Goal: Register for event/course

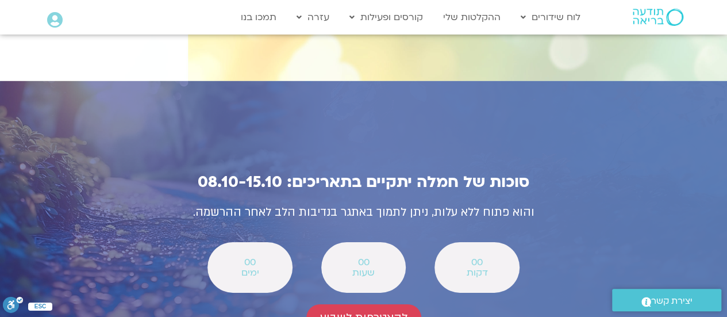
scroll to position [4014, 0]
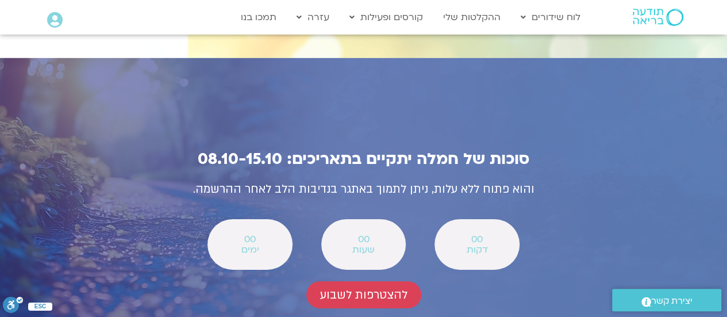
click at [342, 288] on span "להצטרפות לשבוע" at bounding box center [363, 294] width 87 height 13
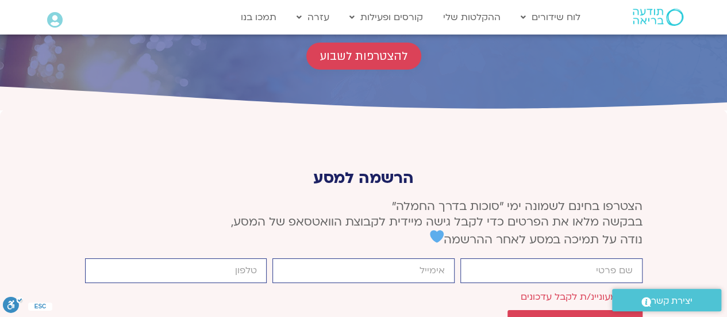
scroll to position [4297, 0]
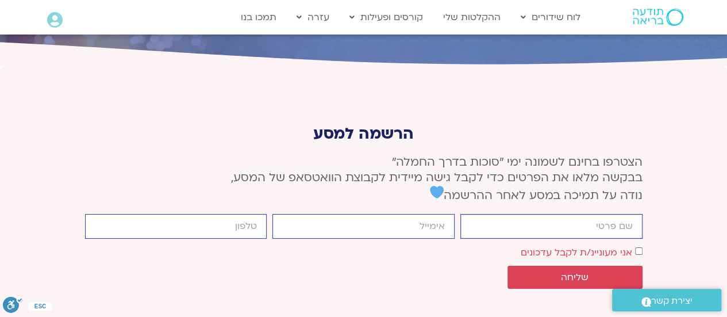
click at [569, 214] on input "firstname" at bounding box center [551, 226] width 182 height 25
type input "ארמית"
click at [398, 214] on input "email" at bounding box center [363, 226] width 182 height 25
type input "[EMAIL_ADDRESS][DOMAIN_NAME]"
click at [229, 214] on input "cellphone" at bounding box center [176, 226] width 182 height 25
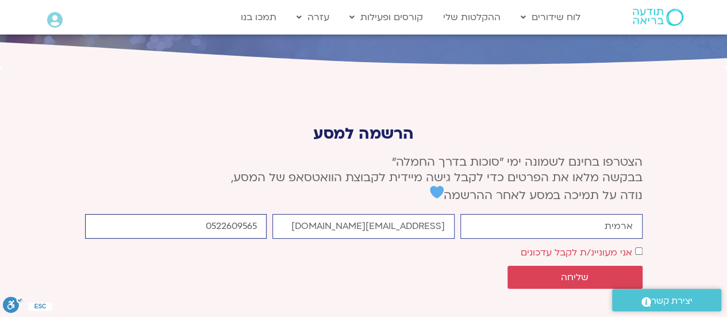
type input "0522609565"
click at [600, 272] on span "שליחה" at bounding box center [574, 277] width 107 height 10
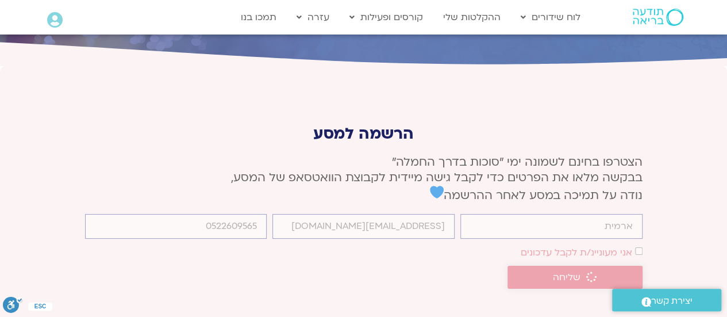
scroll to position [4288, 0]
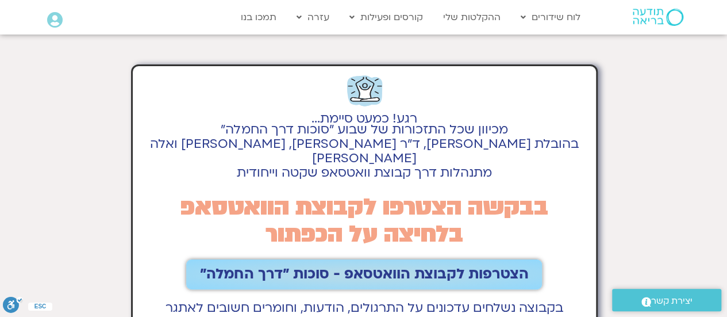
click at [353, 266] on span "הצטרפות לקבוצת הוואטסאפ - סוכות ״דרך החמלה״" at bounding box center [364, 274] width 328 height 16
